Goal: Task Accomplishment & Management: Manage account settings

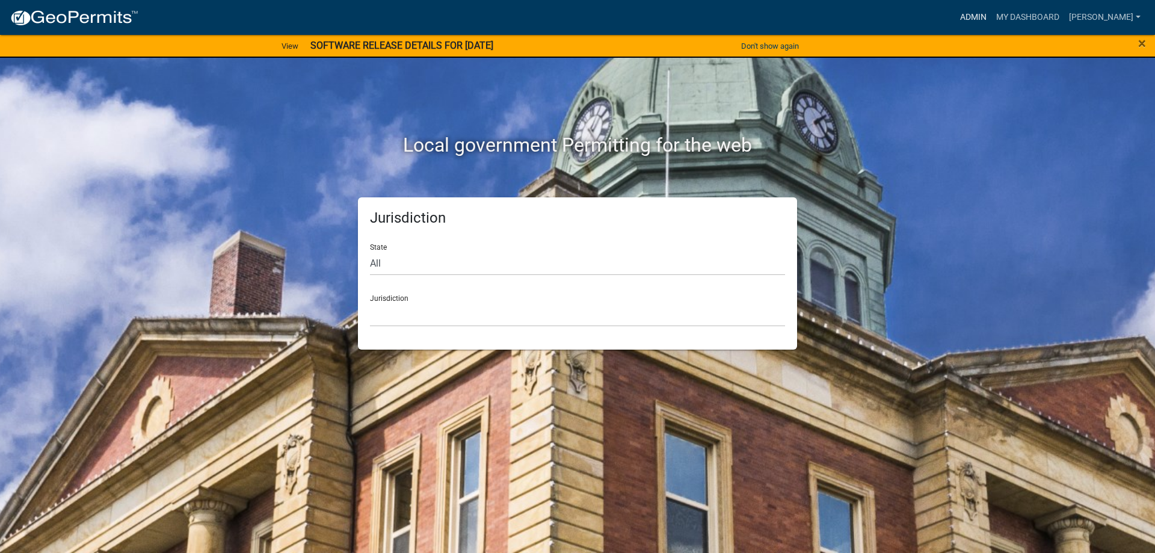
click at [980, 19] on link "Admin" at bounding box center [973, 17] width 36 height 23
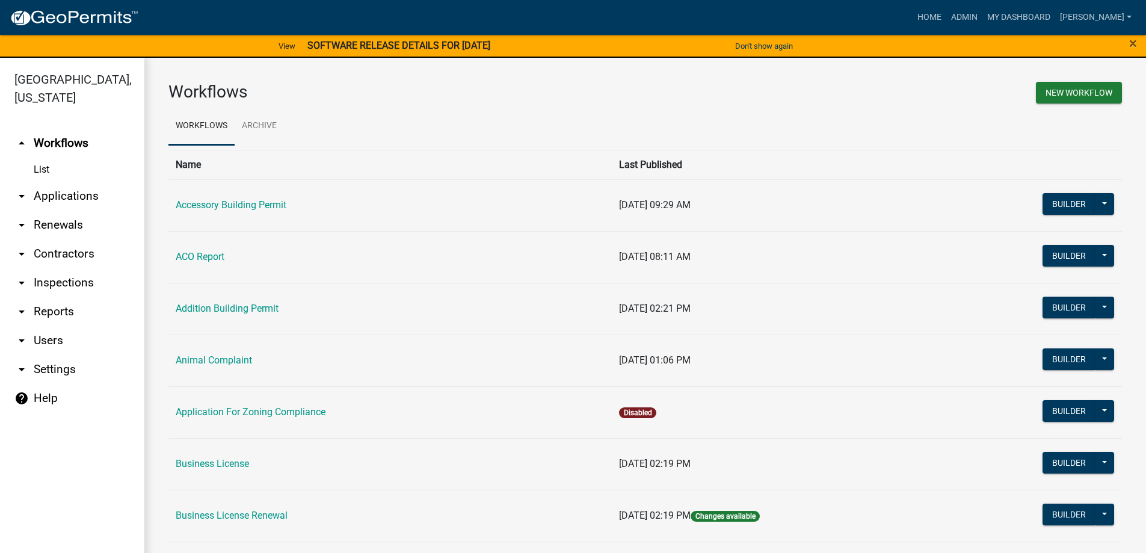
click at [59, 285] on link "arrow_drop_down Inspections" at bounding box center [72, 282] width 144 height 29
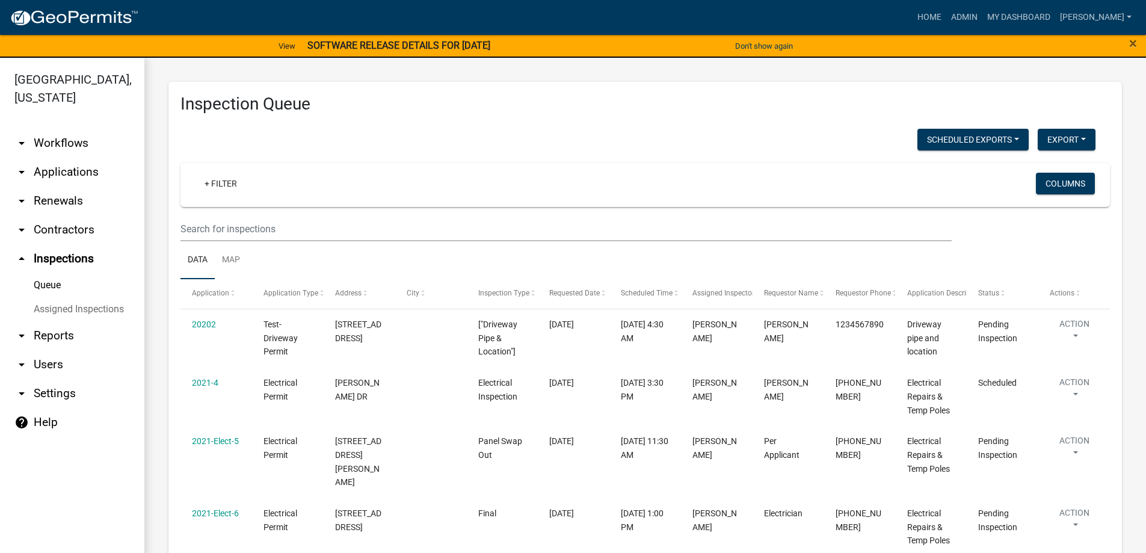
click at [51, 369] on link "arrow_drop_down Users" at bounding box center [72, 364] width 144 height 29
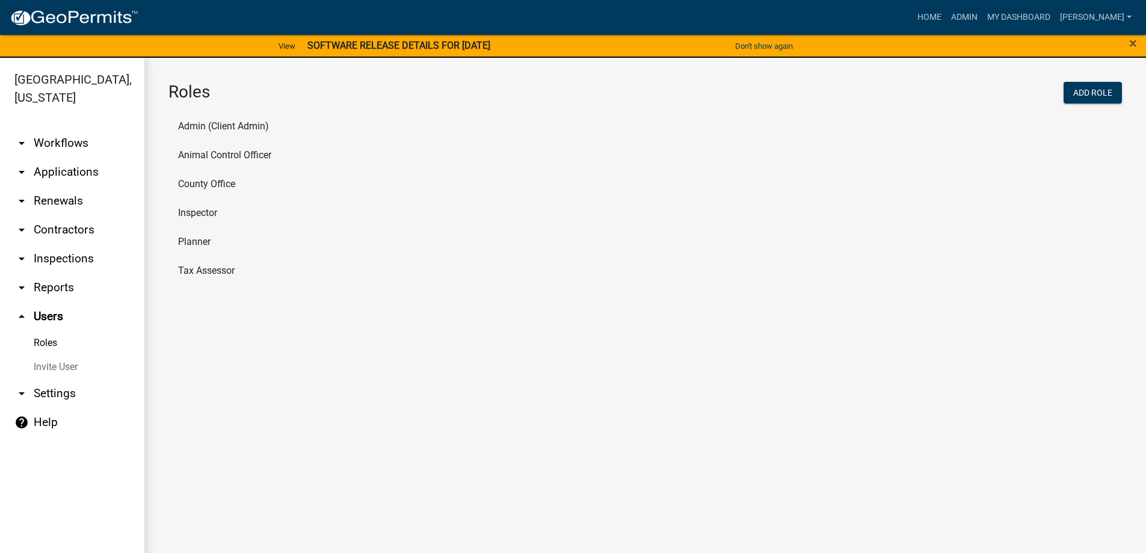
click at [220, 277] on li "Tax Assessor" at bounding box center [645, 270] width 954 height 29
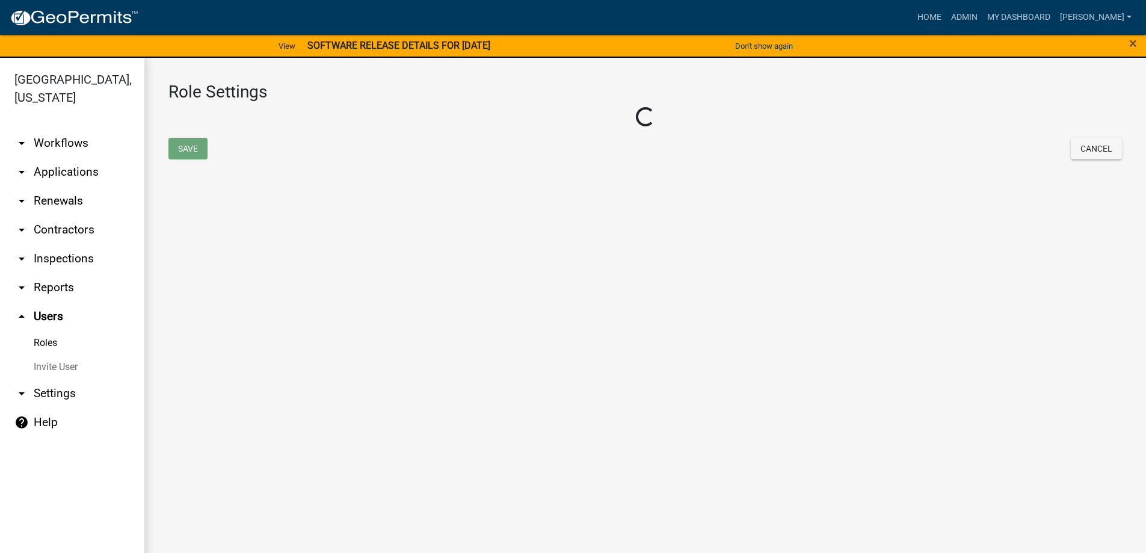
select select "1: green"
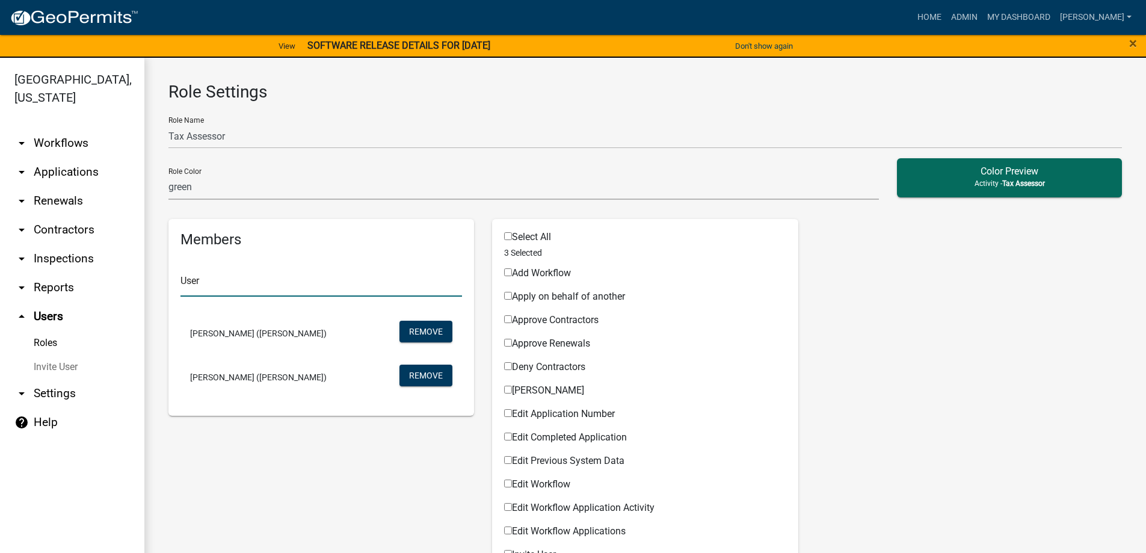
click at [227, 276] on input "text" at bounding box center [321, 284] width 282 height 25
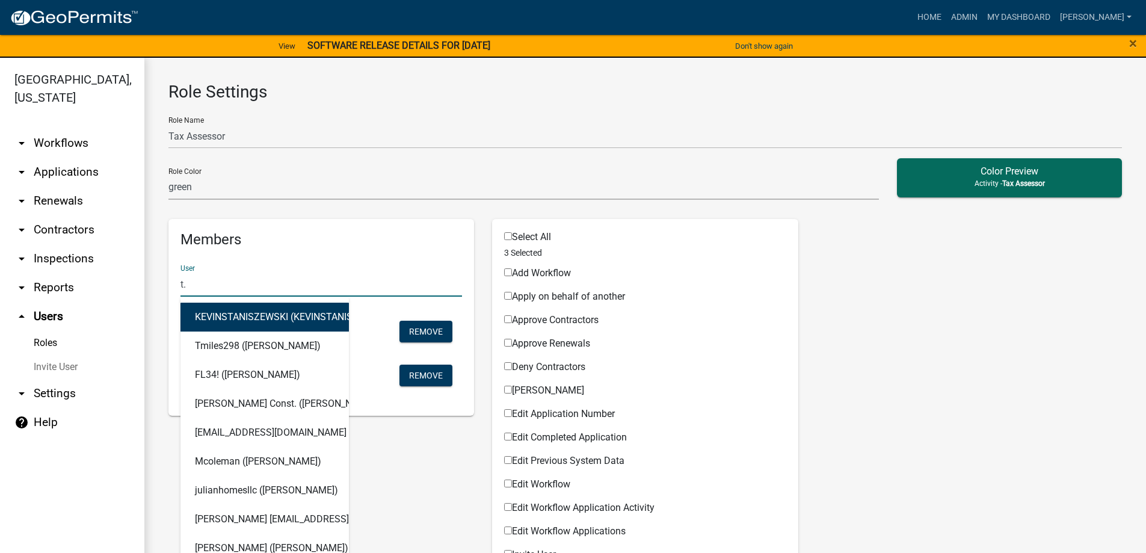
type input "t.g"
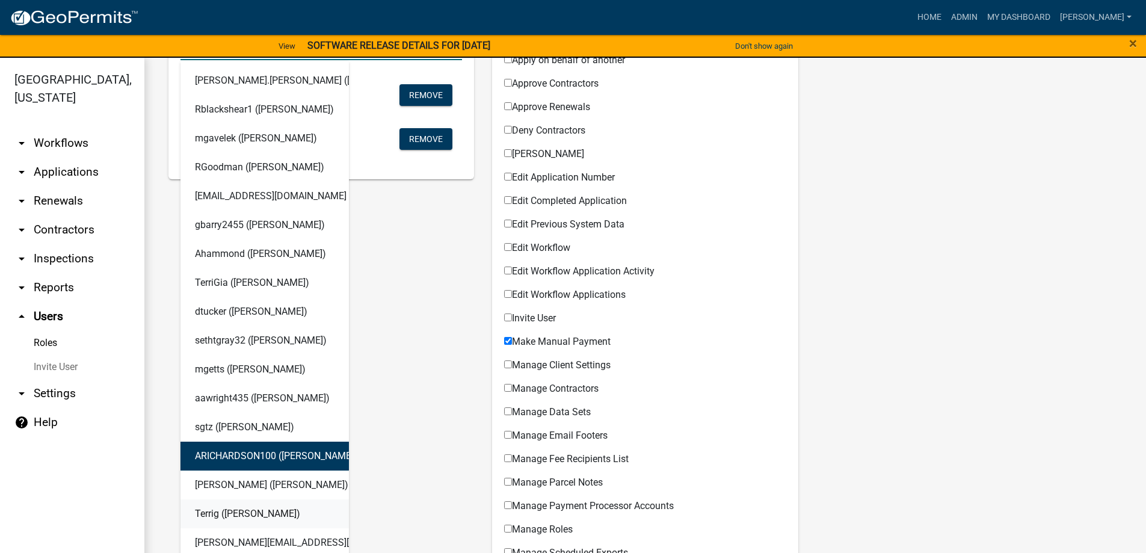
scroll to position [301, 0]
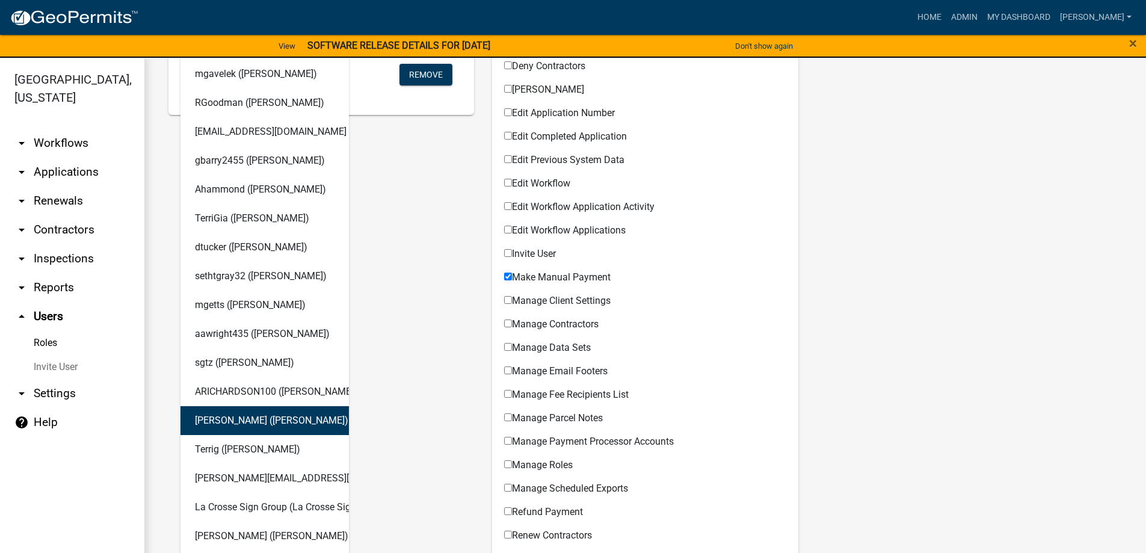
click at [289, 418] on button "[PERSON_NAME] ([PERSON_NAME])" at bounding box center [264, 420] width 168 height 29
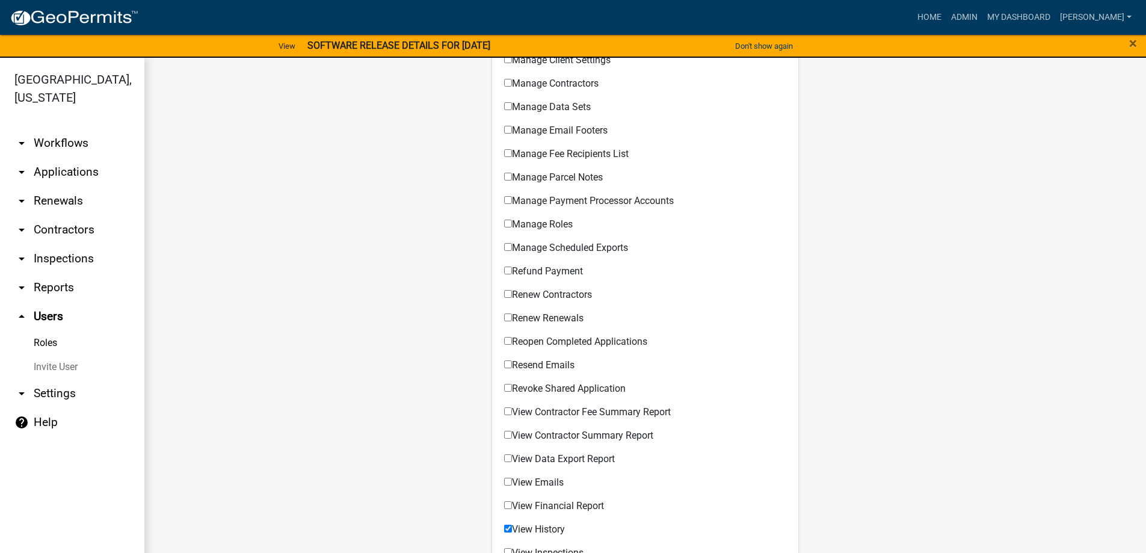
scroll to position [782, 0]
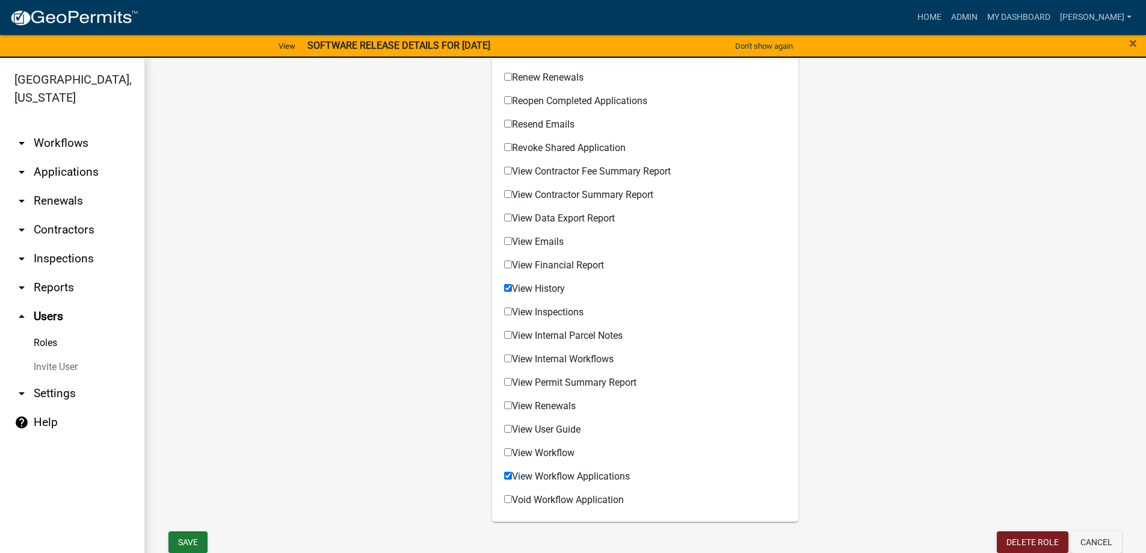
click at [504, 310] on input "View Inspections" at bounding box center [508, 311] width 8 height 8
checkbox input "true"
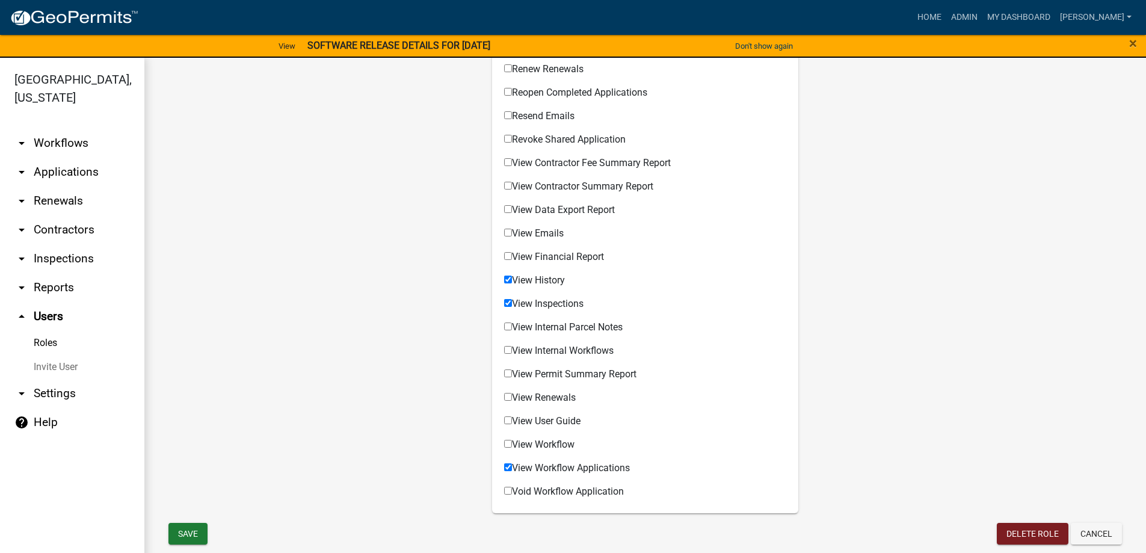
scroll to position [806, 0]
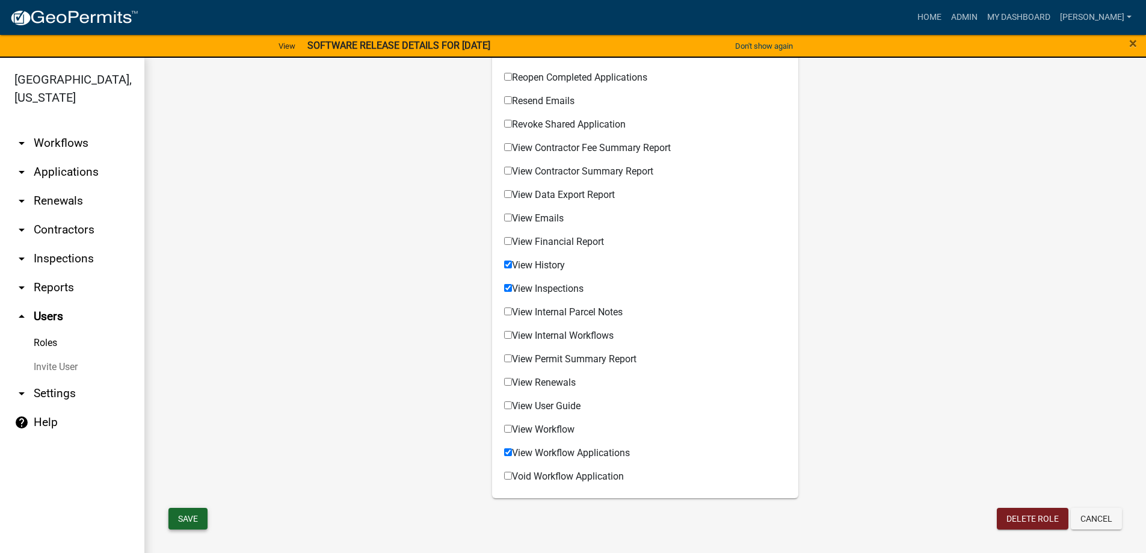
click at [190, 520] on button "Save" at bounding box center [187, 519] width 39 height 22
